Goal: Navigation & Orientation: Find specific page/section

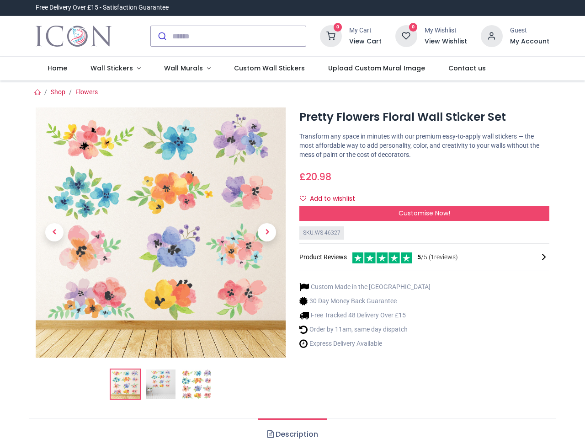
click at [293, 219] on div "× Trustpilot Product Reviews 5 /5 ( 1 reviews) [PERSON_NAME] Absolutely love th…" at bounding box center [425, 216] width 264 height 7
click at [229, 36] on input "search" at bounding box center [238, 36] width 133 height 20
click at [239, 36] on input "search" at bounding box center [238, 36] width 133 height 20
click at [367, 42] on h6 "View Cart" at bounding box center [365, 41] width 32 height 9
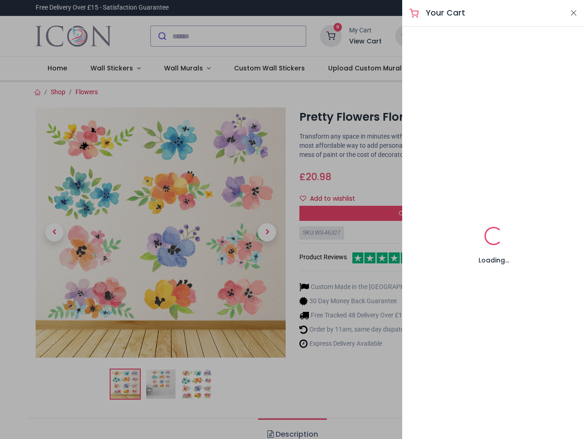
click at [492, 35] on div at bounding box center [292, 219] width 585 height 439
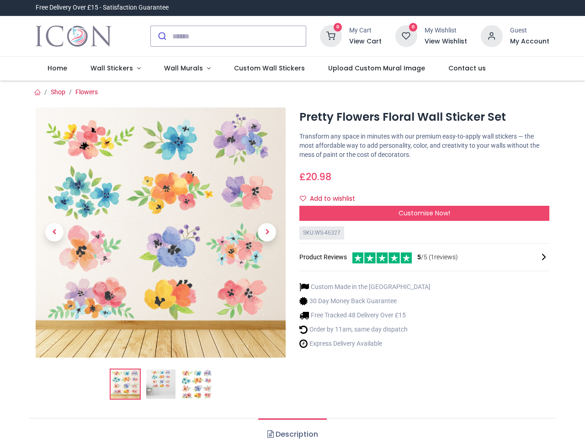
click at [529, 42] on h6 "My Account" at bounding box center [529, 41] width 39 height 9
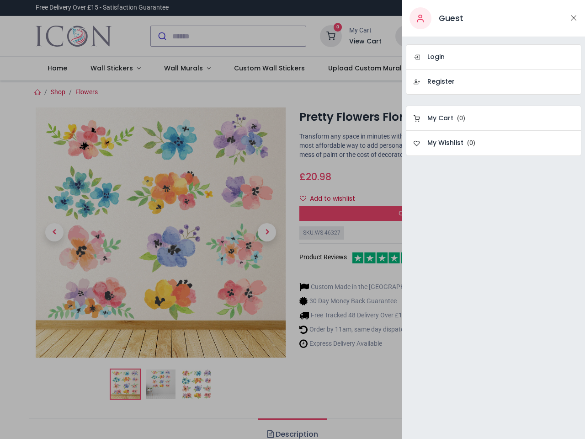
click at [113, 69] on div at bounding box center [292, 219] width 585 height 439
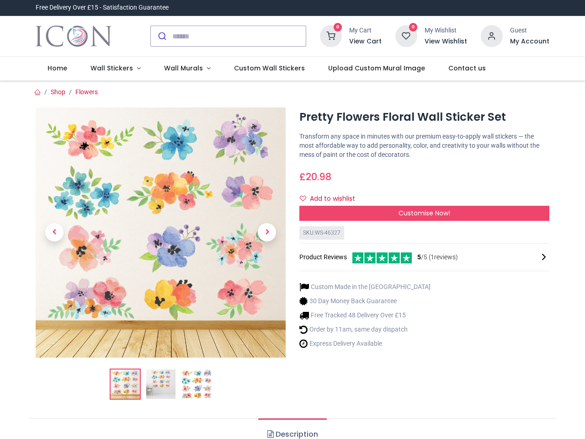
click at [183, 69] on span "Wall Murals" at bounding box center [183, 68] width 39 height 9
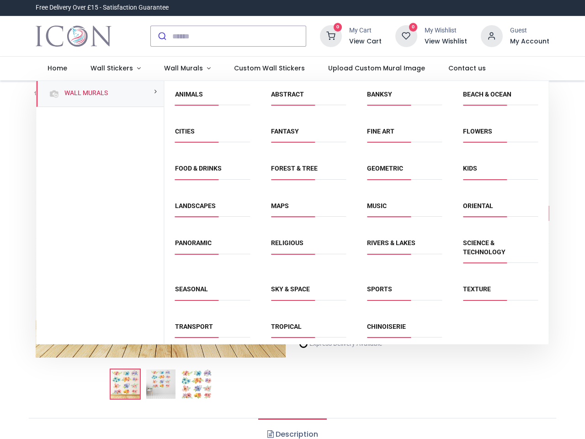
click at [292, 260] on div "Religious" at bounding box center [309, 252] width 96 height 46
